Goal: Task Accomplishment & Management: Use online tool/utility

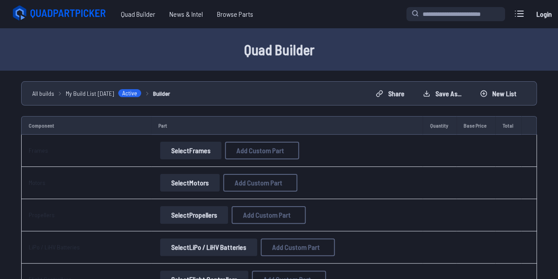
click at [189, 152] on button "Select Frames" at bounding box center [190, 151] width 61 height 18
click at [179, 149] on button "Select Frames" at bounding box center [190, 151] width 61 height 18
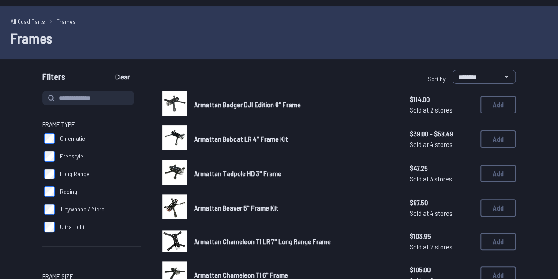
scroll to position [22, 0]
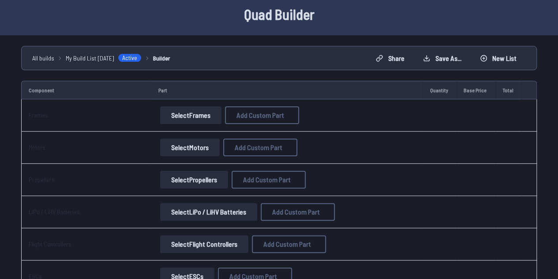
scroll to position [34, 0]
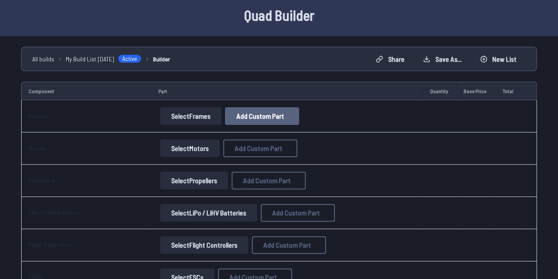
click at [259, 117] on span "Add Custom Part" at bounding box center [260, 115] width 48 height 7
select select "**********"
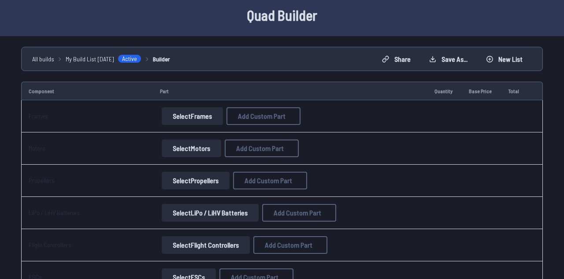
click at [359, 36] on button at bounding box center [366, 42] width 22 height 13
